Goal: Navigation & Orientation: Understand site structure

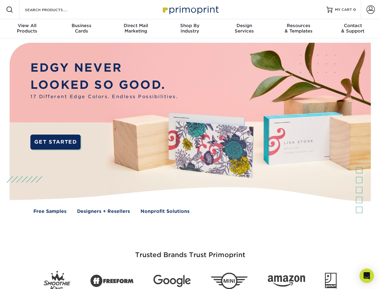
click at [190, 145] on img at bounding box center [190, 133] width 376 height 188
click at [10, 10] on span at bounding box center [9, 9] width 7 height 7
click at [371, 10] on span at bounding box center [371, 9] width 8 height 8
click at [27, 29] on div "View All Products" at bounding box center [27, 28] width 54 height 11
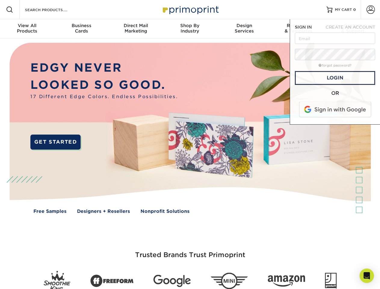
click at [81, 29] on div "Business Cards" at bounding box center [81, 28] width 54 height 11
click at [136, 29] on div "Direct Mail Marketing" at bounding box center [136, 28] width 54 height 11
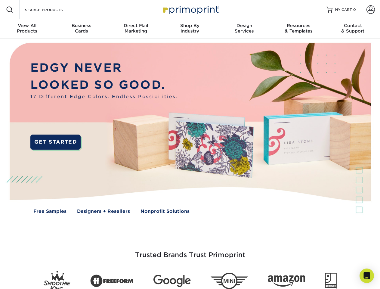
click at [190, 29] on div "Shop By Industry" at bounding box center [190, 28] width 54 height 11
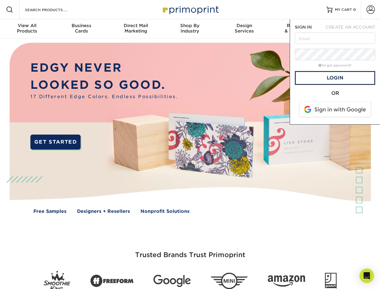
click at [245, 29] on div "Design Services" at bounding box center [244, 28] width 54 height 11
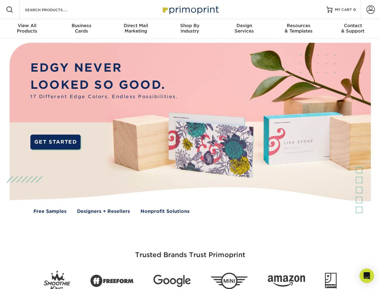
click at [299, 29] on span "SIGN IN" at bounding box center [303, 27] width 17 height 5
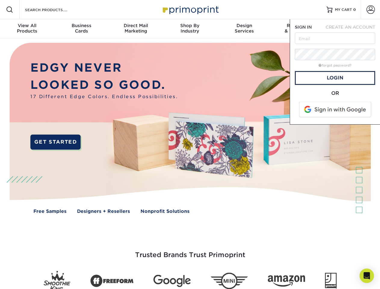
click at [353, 29] on div "Contact & Support" at bounding box center [353, 28] width 54 height 11
